Goal: Information Seeking & Learning: Learn about a topic

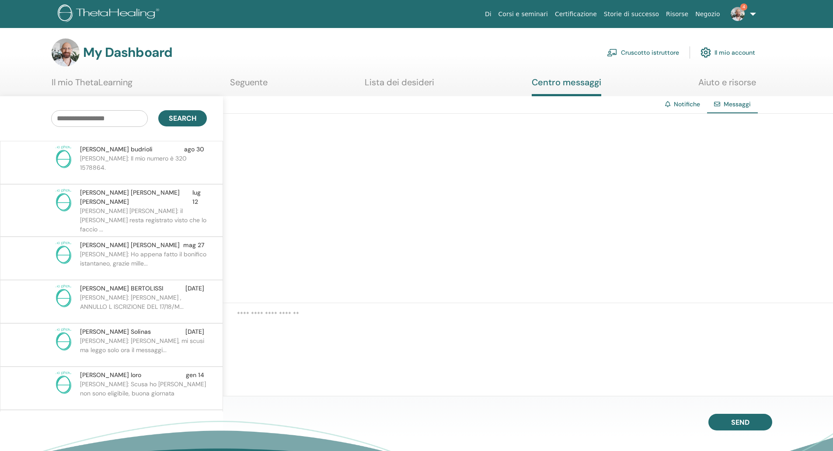
click at [147, 158] on p "roberta: Il mio numero è 320 1578864." at bounding box center [143, 167] width 127 height 26
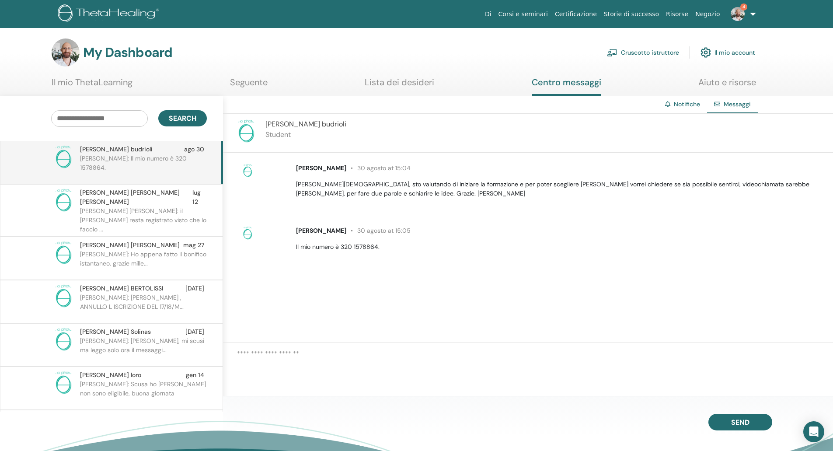
click at [363, 349] on textarea at bounding box center [535, 365] width 596 height 33
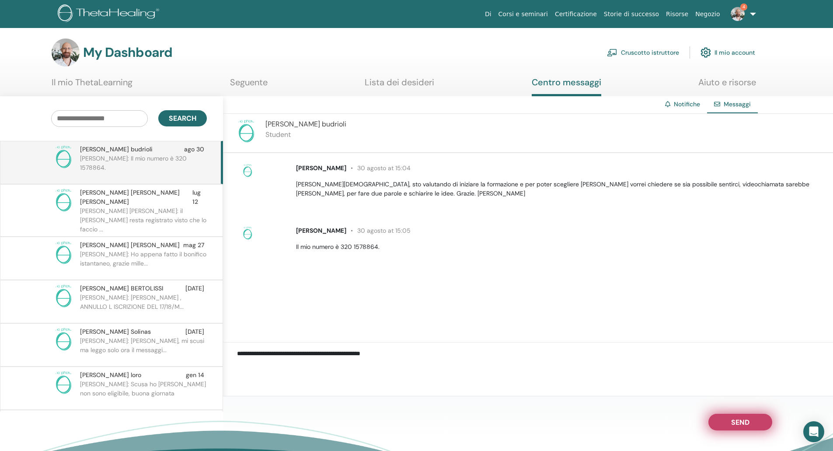
type textarea "**********"
click at [732, 419] on span "Send" at bounding box center [740, 421] width 18 height 6
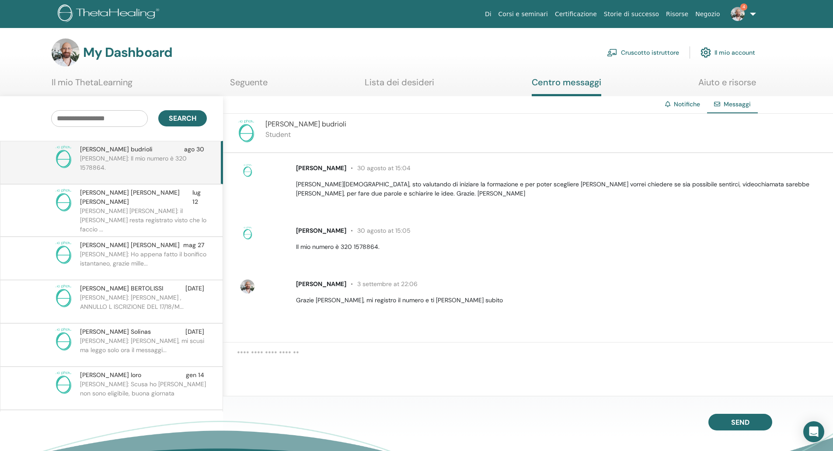
click at [663, 52] on link "Cruscotto istruttore" at bounding box center [643, 52] width 72 height 19
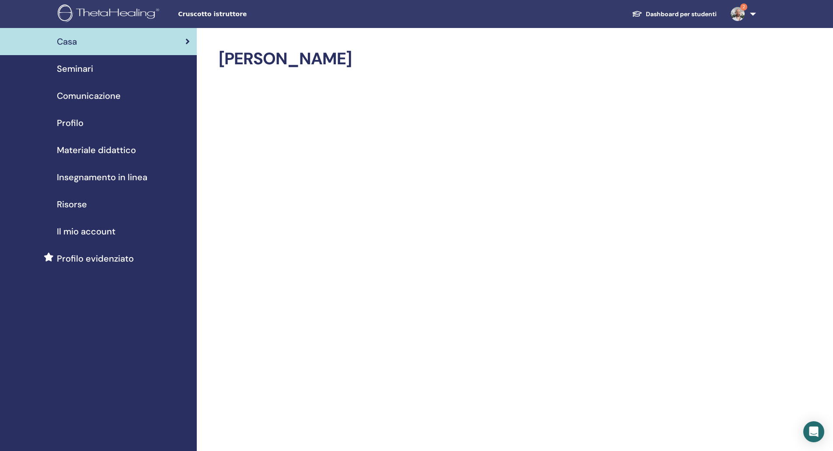
click at [94, 69] on div "Seminari" at bounding box center [98, 68] width 183 height 13
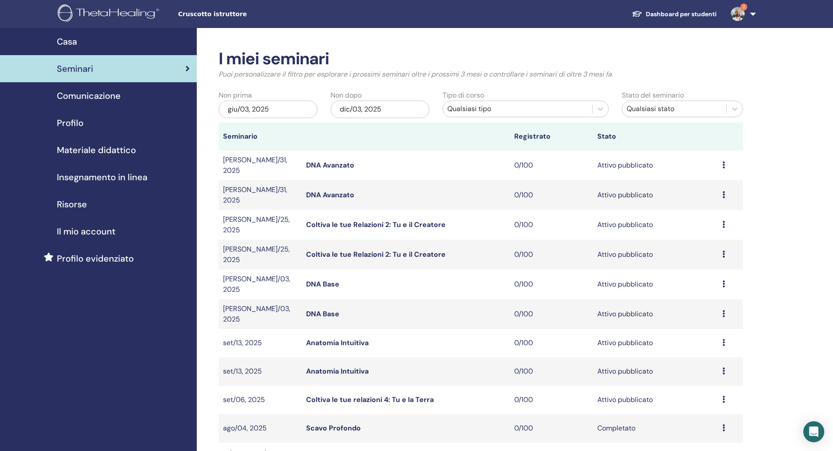
scroll to position [44, 0]
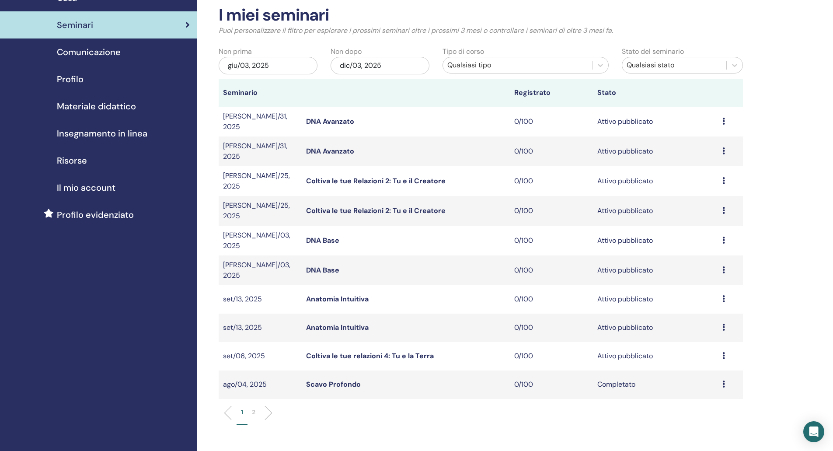
click at [346, 323] on link "Anatomia Intuitiva" at bounding box center [337, 327] width 63 height 9
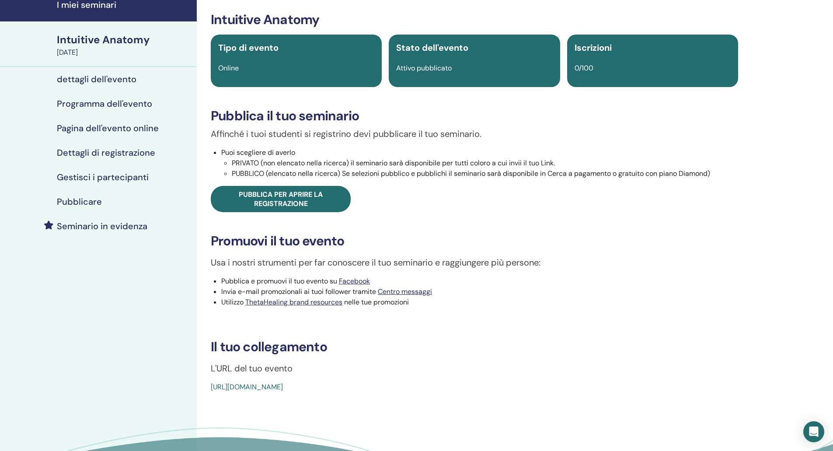
scroll to position [87, 0]
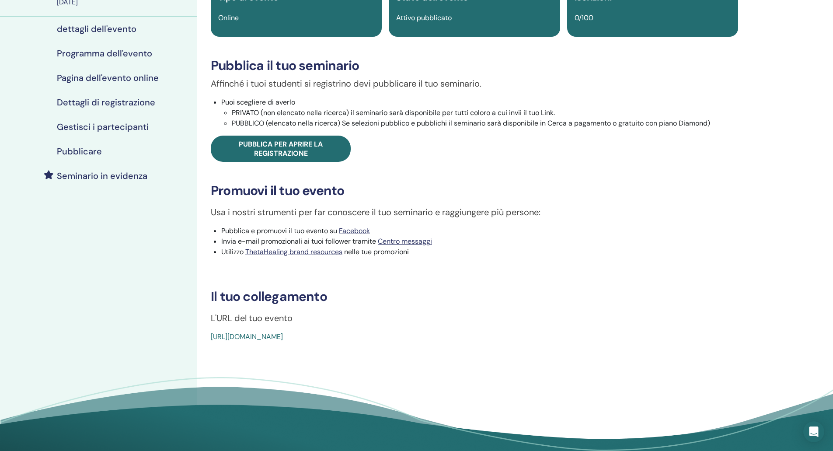
drag, startPoint x: 409, startPoint y: 334, endPoint x: 204, endPoint y: 343, distance: 205.3
click at [204, 343] on div "Intuitive Anatomy Tipo di evento Online Stato dell'evento Attivo pubblicato Isc…" at bounding box center [474, 203] width 555 height 524
copy link "[URL][DOMAIN_NAME]"
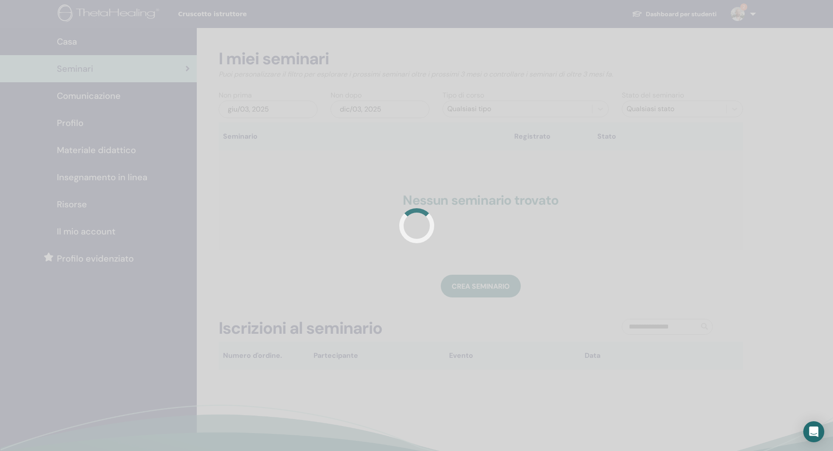
scroll to position [44, 0]
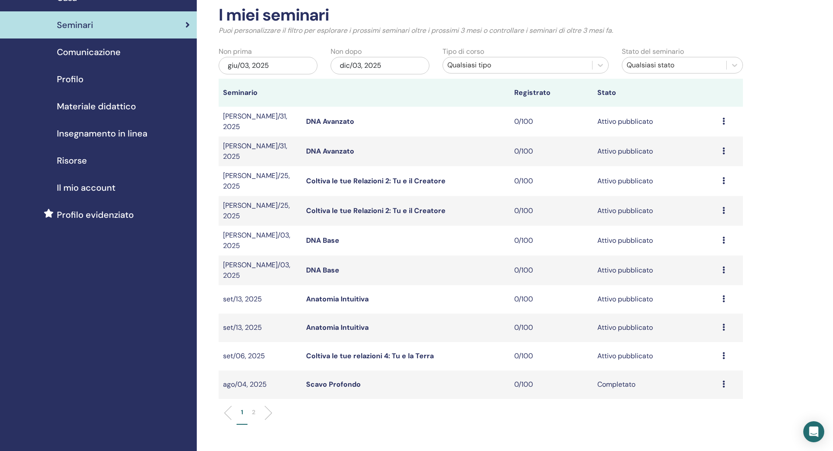
click at [335, 294] on link "Anatomia Intuitiva" at bounding box center [337, 298] width 63 height 9
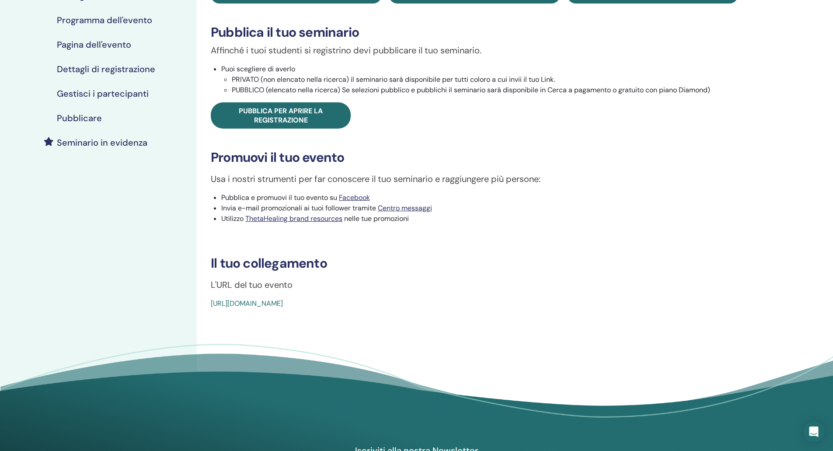
scroll to position [131, 0]
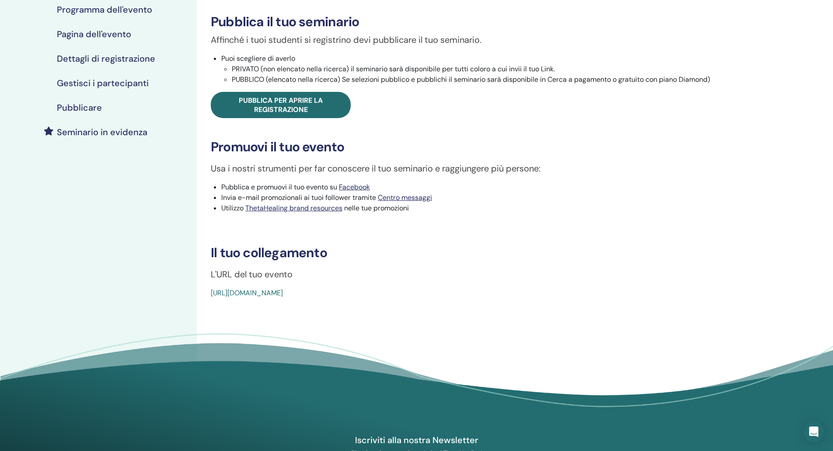
drag, startPoint x: 426, startPoint y: 297, endPoint x: 212, endPoint y: 290, distance: 213.5
click at [212, 290] on div "https://www.thetahealing.com/seminar-370273-details.html" at bounding box center [431, 293] width 440 height 10
copy link "https://www.thetahealing.com/seminar-370273-details.html"
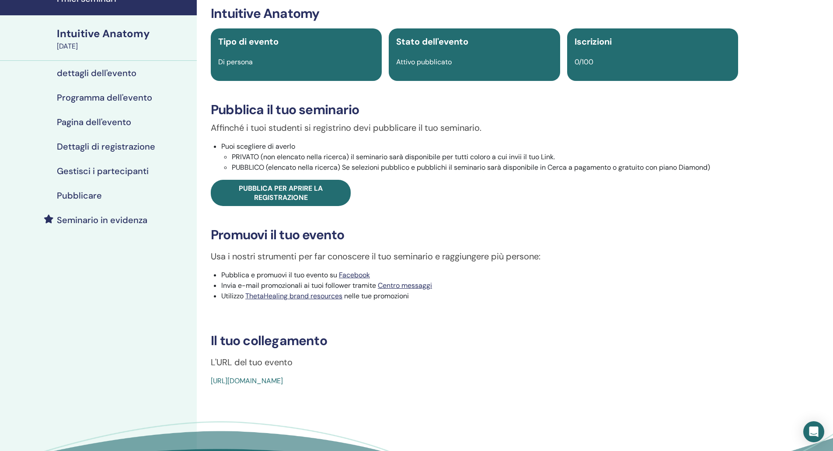
scroll to position [0, 0]
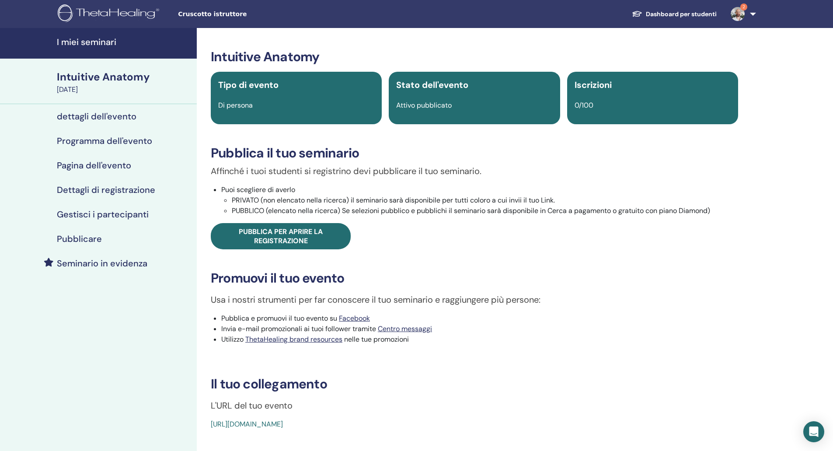
click at [105, 39] on h4 "I miei seminari" at bounding box center [124, 42] width 135 height 10
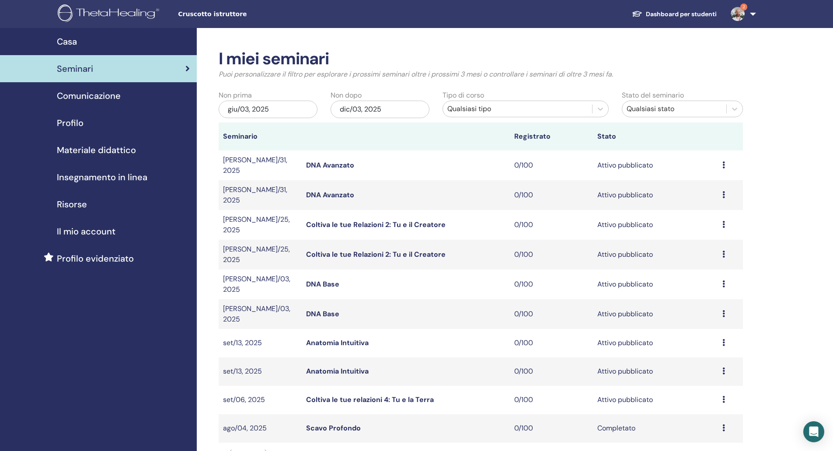
scroll to position [44, 0]
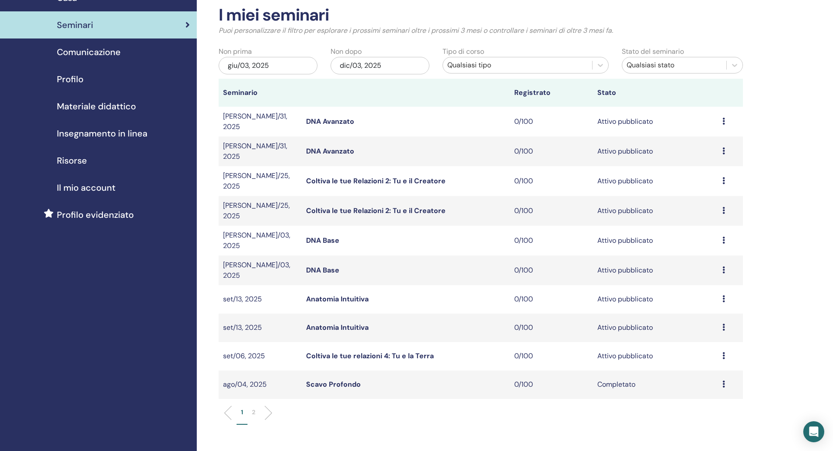
click at [365, 351] on link "Coltiva le tue relazioni 4: Tu e la Terra" at bounding box center [370, 355] width 128 height 9
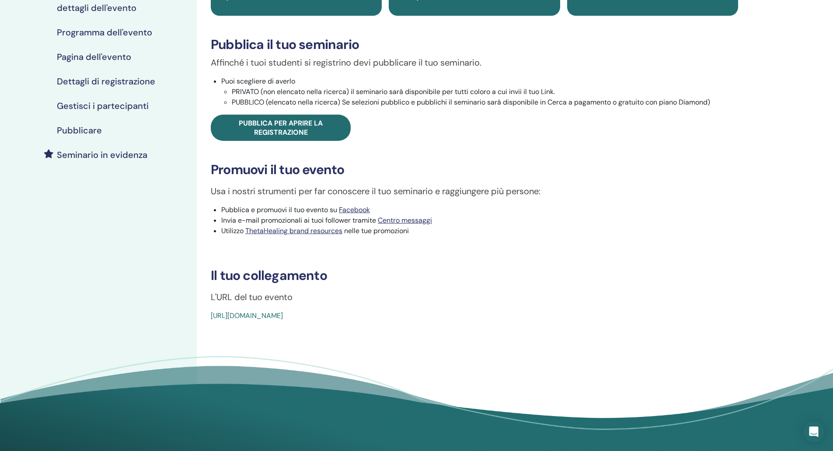
scroll to position [131, 0]
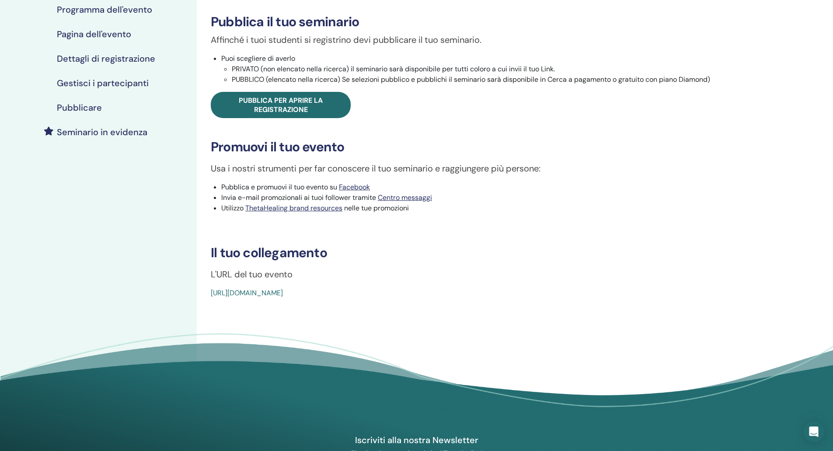
drag, startPoint x: 410, startPoint y: 291, endPoint x: 207, endPoint y: 294, distance: 202.9
click at [207, 294] on div "You and the Earth Tipo di evento Di persona Stato dell'evento Attivo pubblicato…" at bounding box center [474, 108] width 545 height 380
copy link "[URL][DOMAIN_NAME]"
